Goal: Task Accomplishment & Management: Complete application form

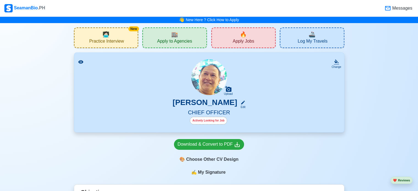
click at [177, 40] on span "Apply to Agencies" at bounding box center [174, 41] width 35 height 7
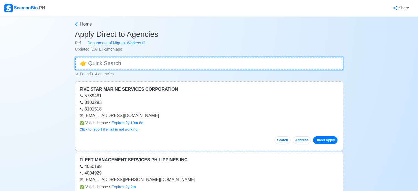
click at [173, 64] on input at bounding box center [209, 63] width 268 height 13
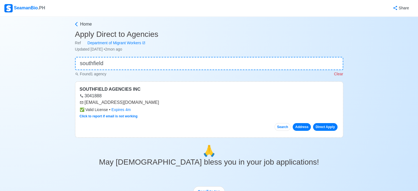
click at [302, 126] on button "Address" at bounding box center [301, 127] width 18 height 8
click at [301, 127] on button "Address" at bounding box center [301, 127] width 18 height 8
click at [325, 126] on link "Direct Apply" at bounding box center [325, 127] width 24 height 8
click at [285, 126] on button "Search" at bounding box center [282, 127] width 16 height 8
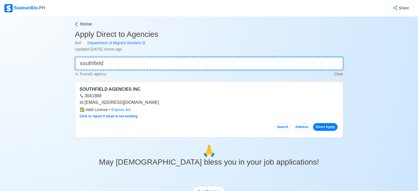
click at [112, 63] on input "southfield" at bounding box center [209, 63] width 268 height 13
type input "s"
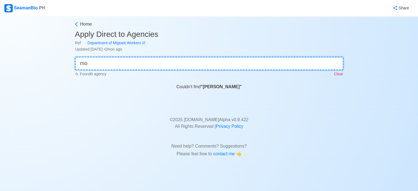
type input "m"
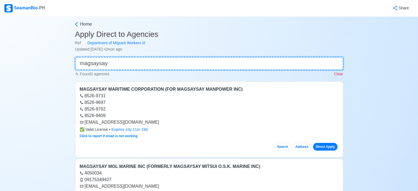
type input "magsaysay"
click at [364, 94] on div "Home Apply Direct to Agencies Ref Department of Migrant Workers Updated [DATE] …" at bounding box center [209, 192] width 418 height 352
click at [339, 76] on p "Clear" at bounding box center [338, 74] width 9 height 6
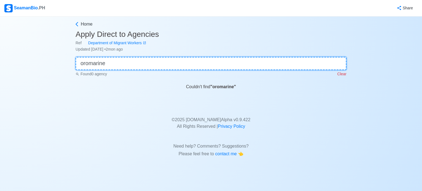
type input "oromarine"
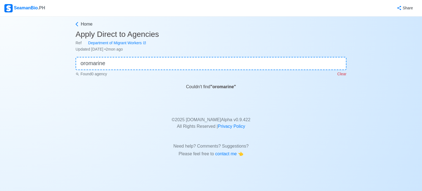
click at [342, 75] on p "Clear" at bounding box center [341, 74] width 9 height 6
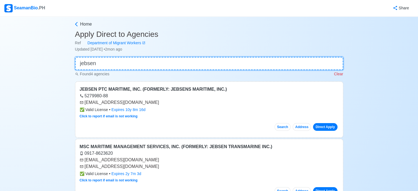
type input "jebsen"
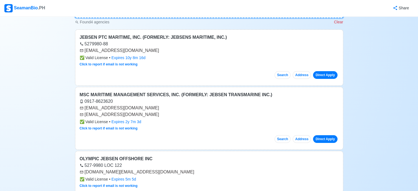
scroll to position [47, 0]
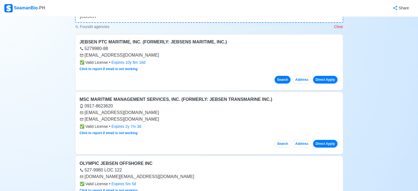
click at [285, 81] on button "Search" at bounding box center [282, 80] width 16 height 8
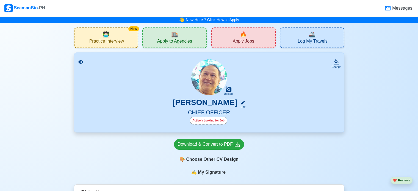
click at [176, 41] on span "Apply to Agencies" at bounding box center [174, 41] width 35 height 7
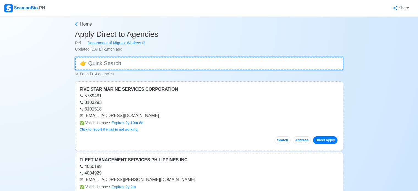
click at [183, 62] on input at bounding box center [209, 63] width 268 height 13
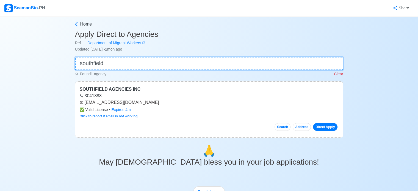
type input "southfield"
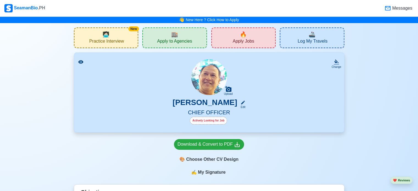
click at [249, 36] on div "🔥 Apply Jobs" at bounding box center [243, 37] width 65 height 21
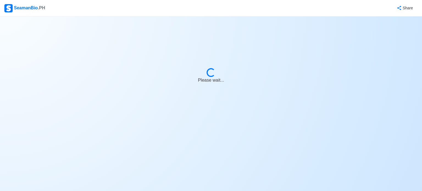
select select "Chief Officer"
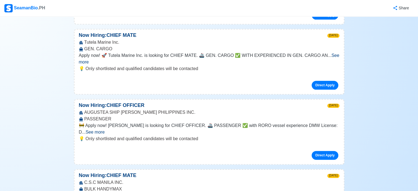
scroll to position [681, 0]
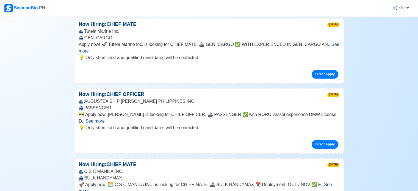
click at [104, 119] on span "See more" at bounding box center [94, 121] width 19 height 5
